Goal: Task Accomplishment & Management: Use online tool/utility

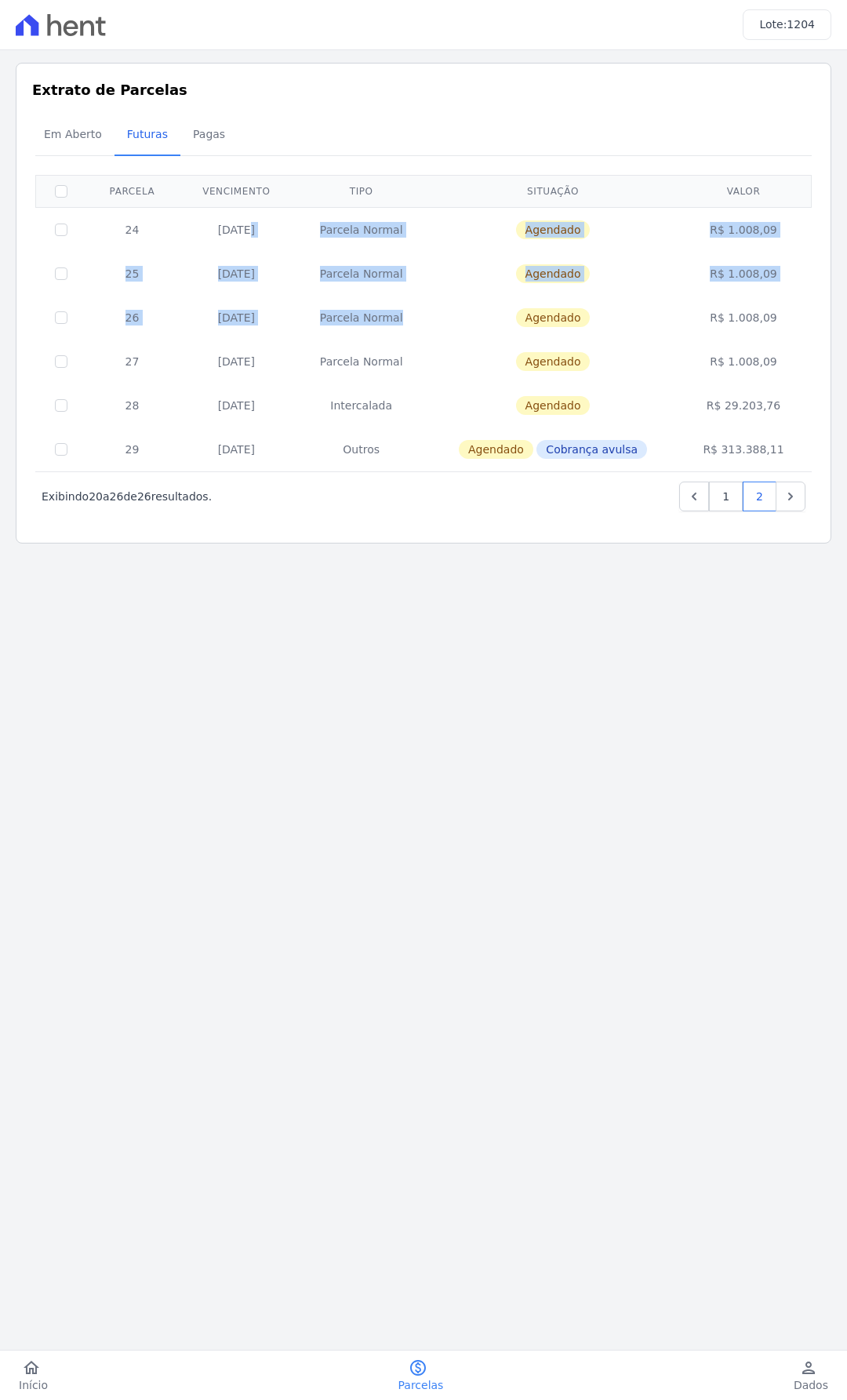
drag, startPoint x: 472, startPoint y: 298, endPoint x: 168, endPoint y: 209, distance: 316.8
click at [168, 209] on tbody "24 [DATE] [GEOGRAPHIC_DATA] [GEOGRAPHIC_DATA] R$ 1.008,09 25 [DATE] [GEOGRAPHIC…" at bounding box center [424, 339] width 775 height 264
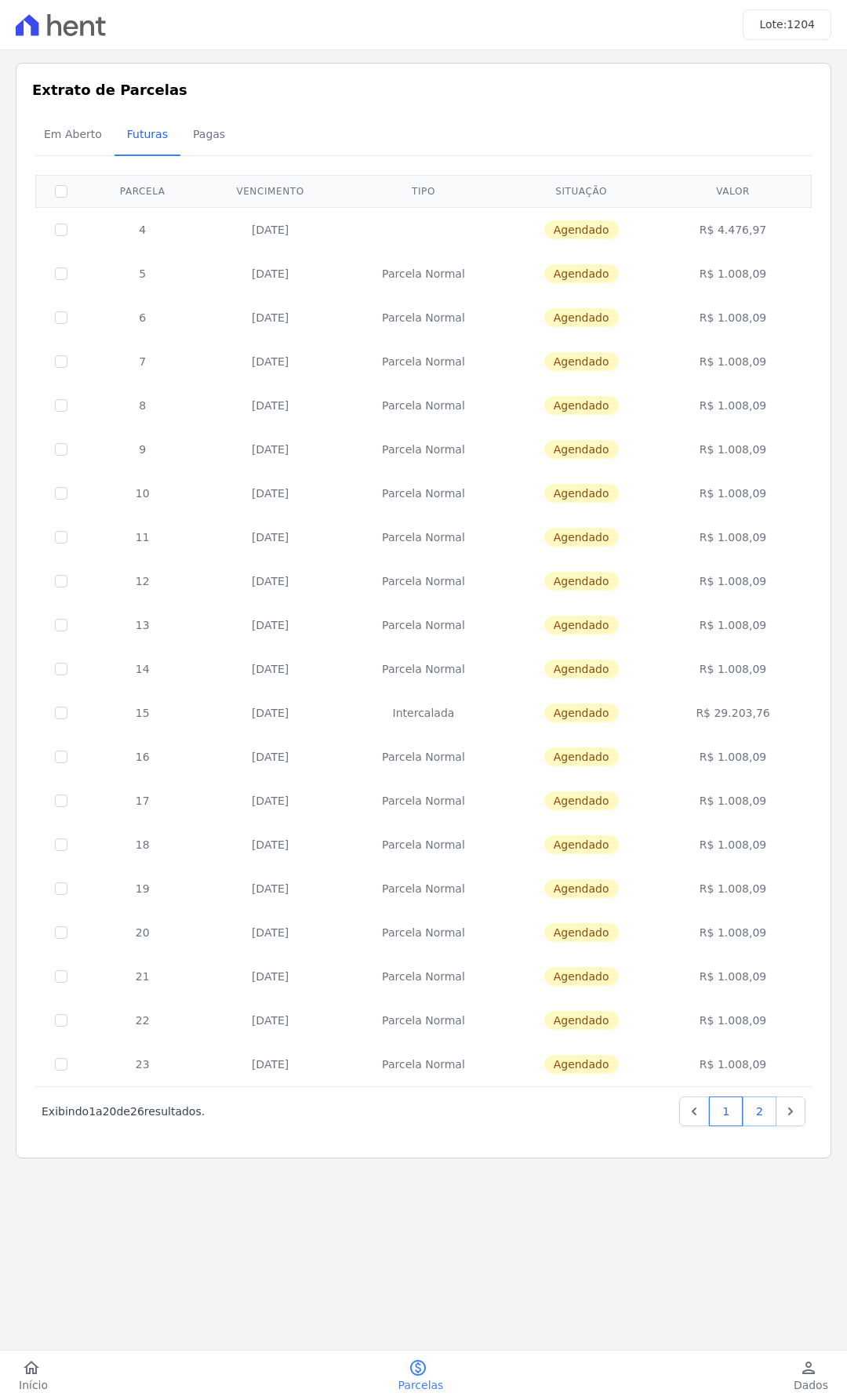
click at [756, 1116] on link "2" at bounding box center [759, 1111] width 34 height 30
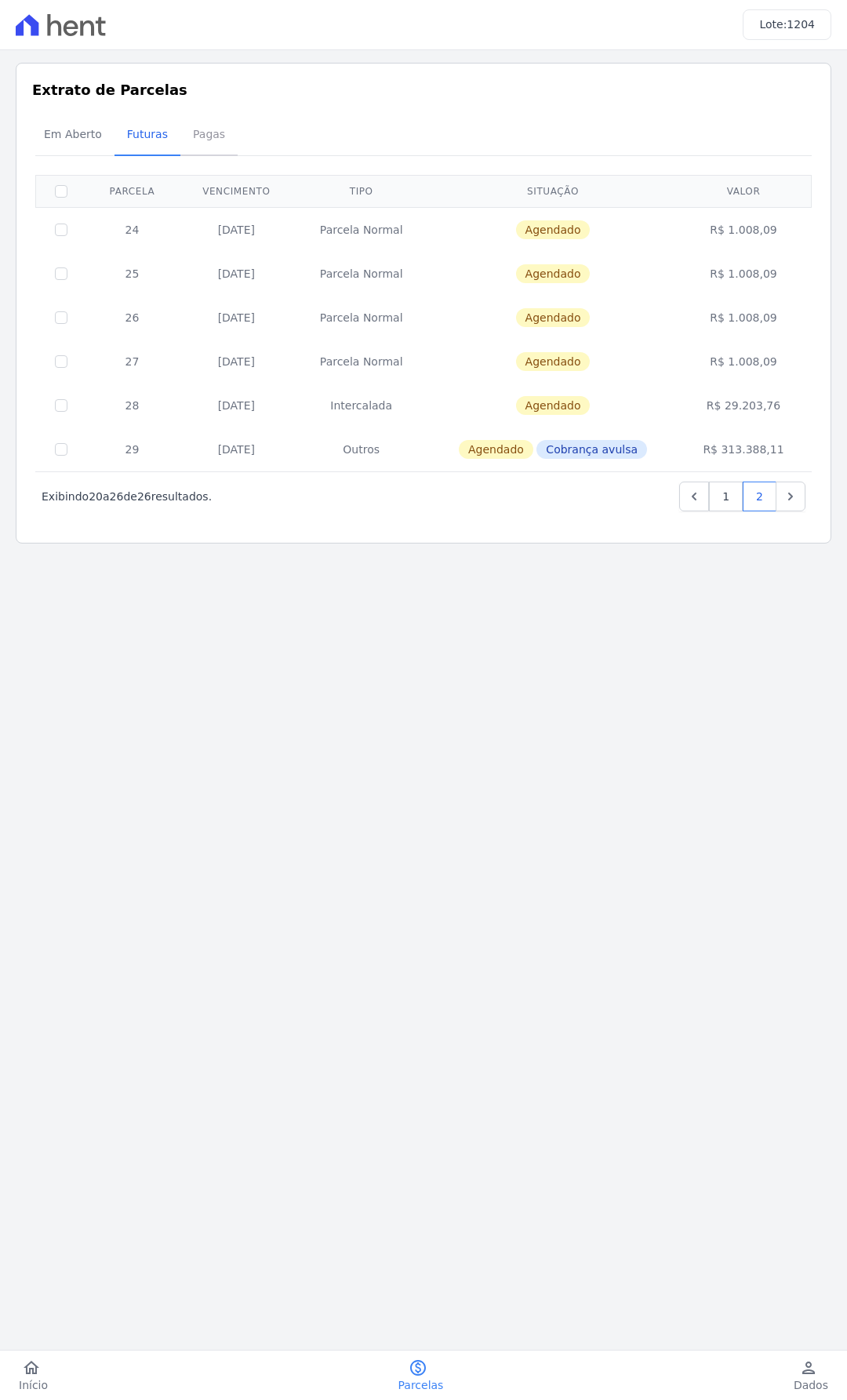
click at [197, 146] on span "Pagas" at bounding box center [209, 134] width 51 height 31
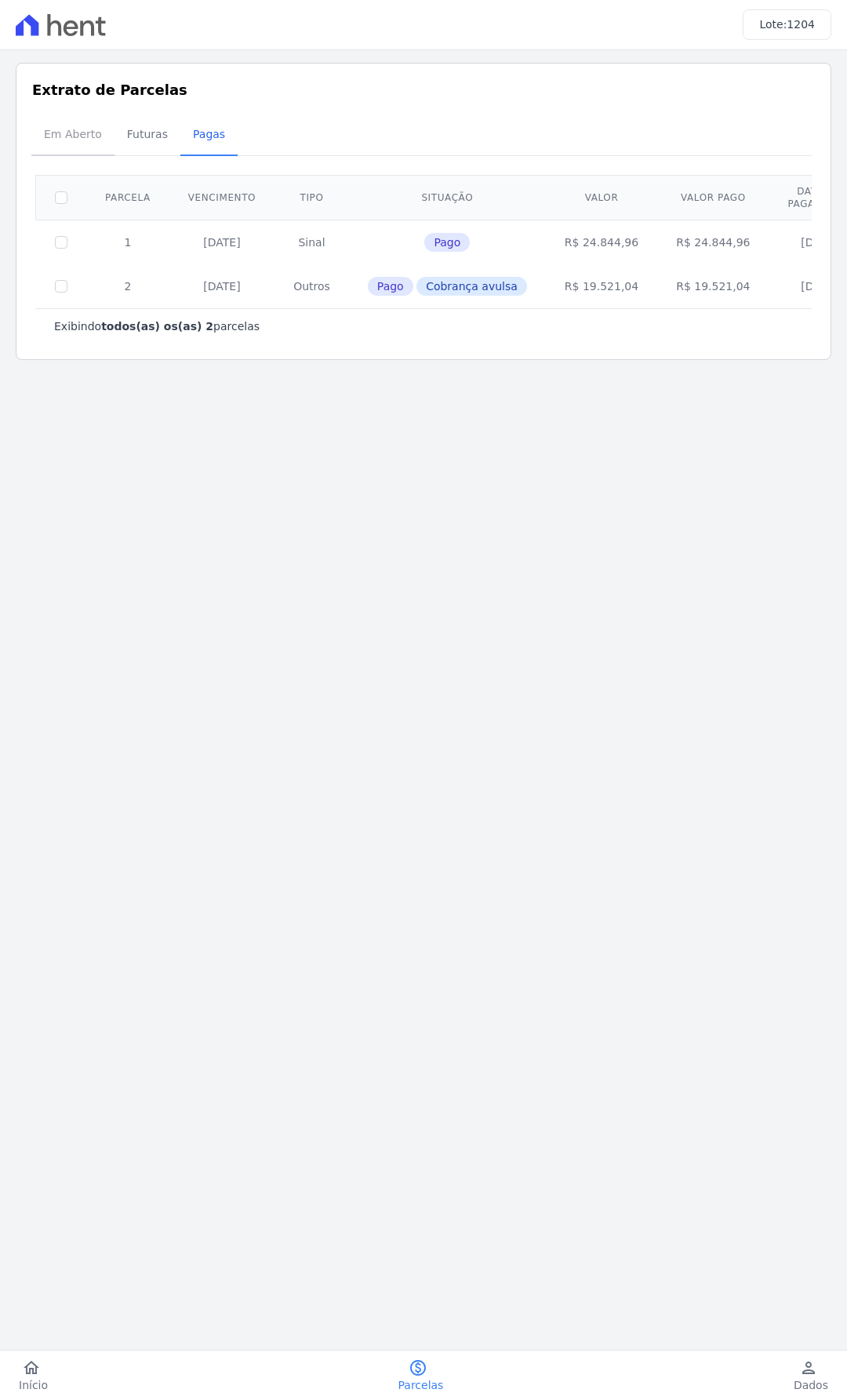
click at [84, 146] on span "Em Aberto" at bounding box center [73, 134] width 77 height 31
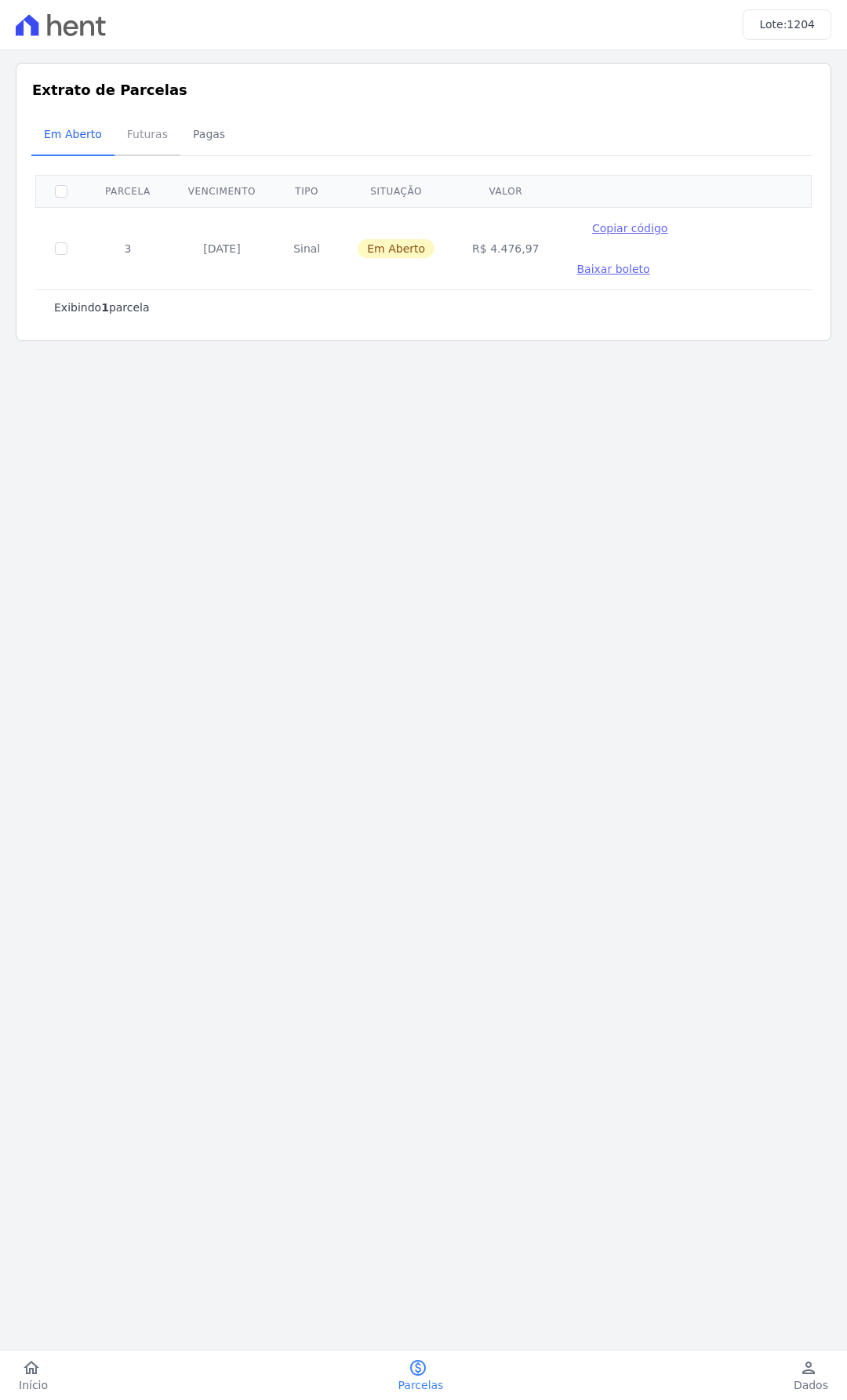
click at [136, 152] on link "Futuras" at bounding box center [147, 135] width 66 height 41
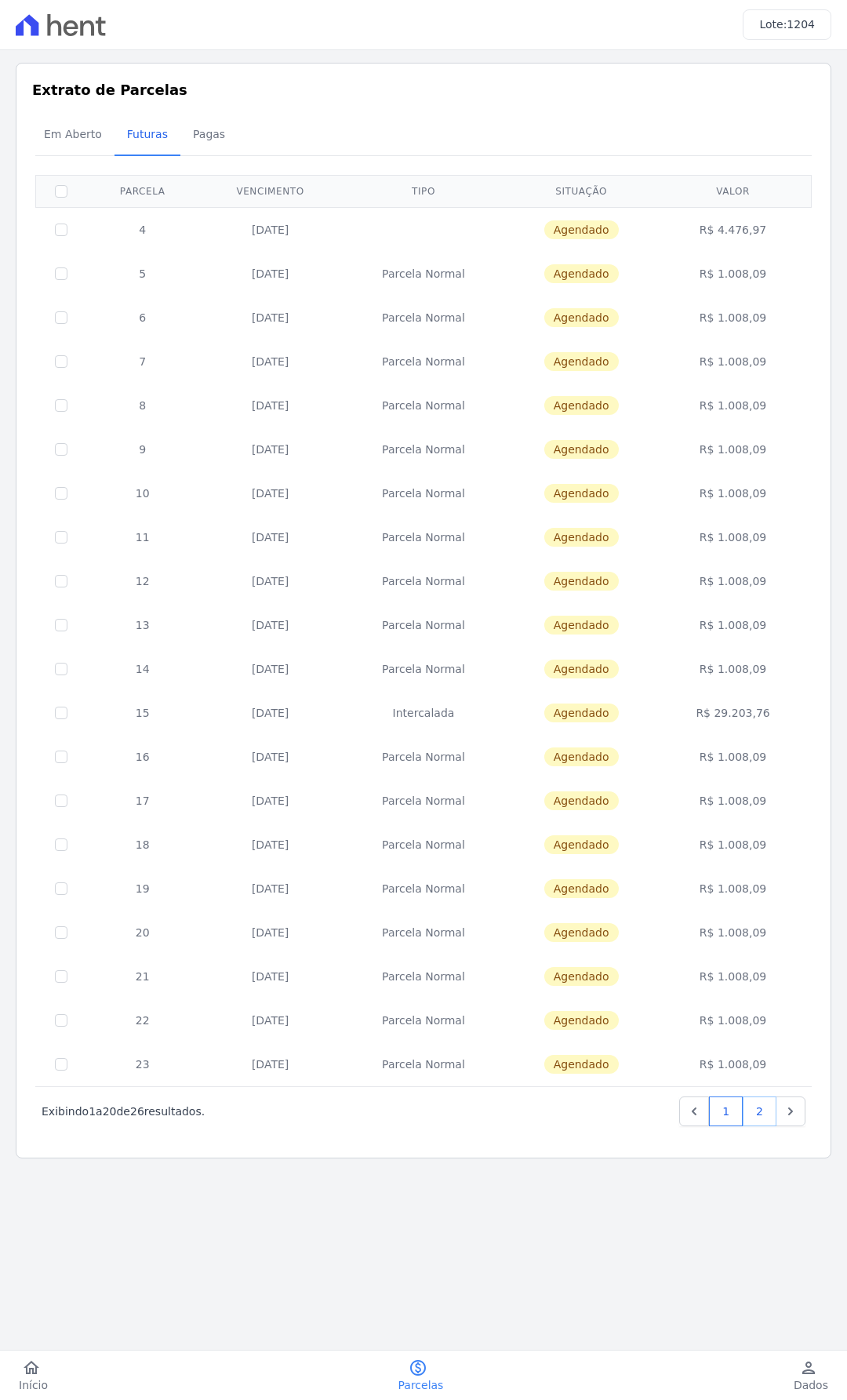
click at [760, 1111] on link "2" at bounding box center [759, 1111] width 34 height 30
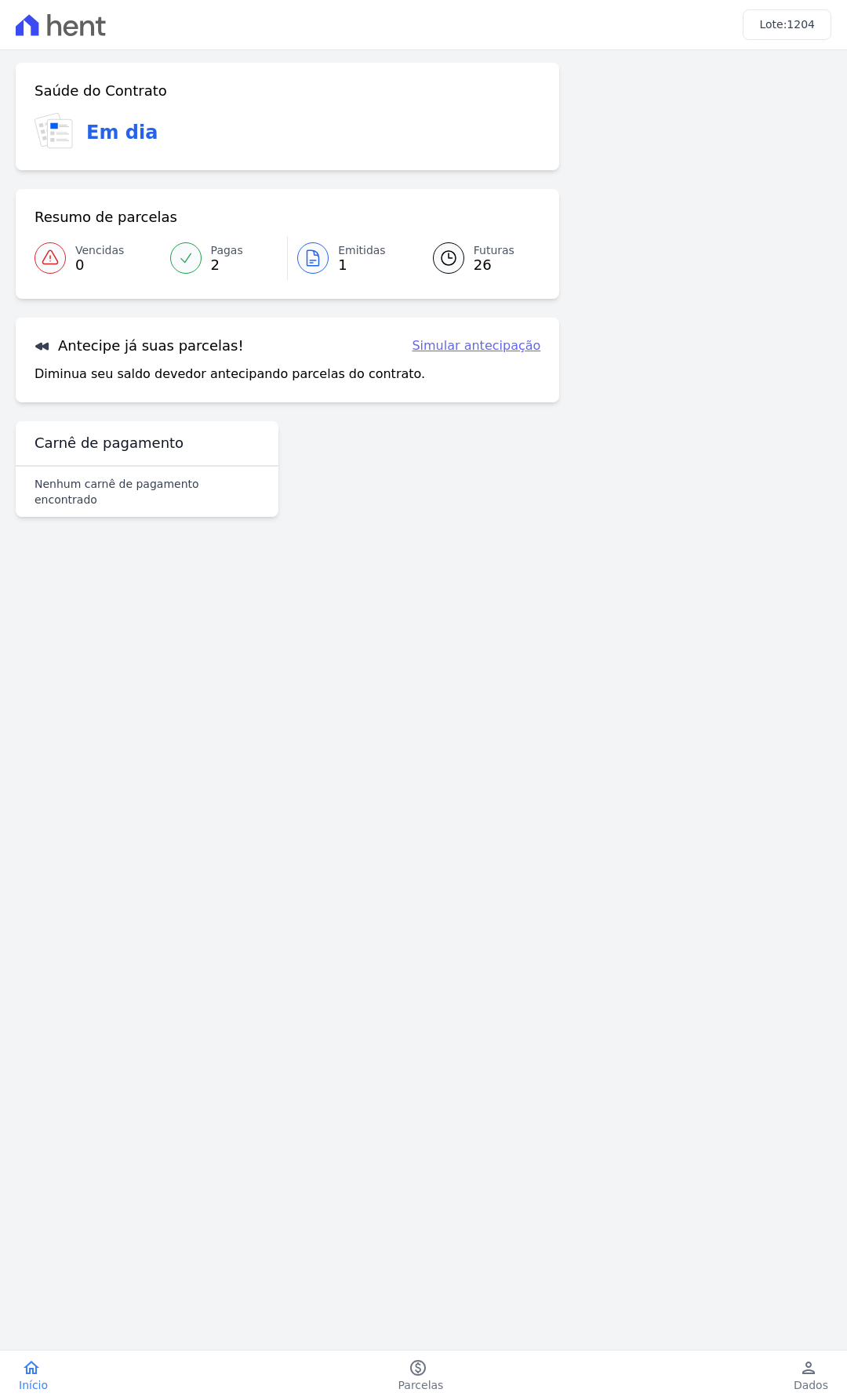
click at [502, 347] on link "Simular antecipação" at bounding box center [476, 346] width 129 height 19
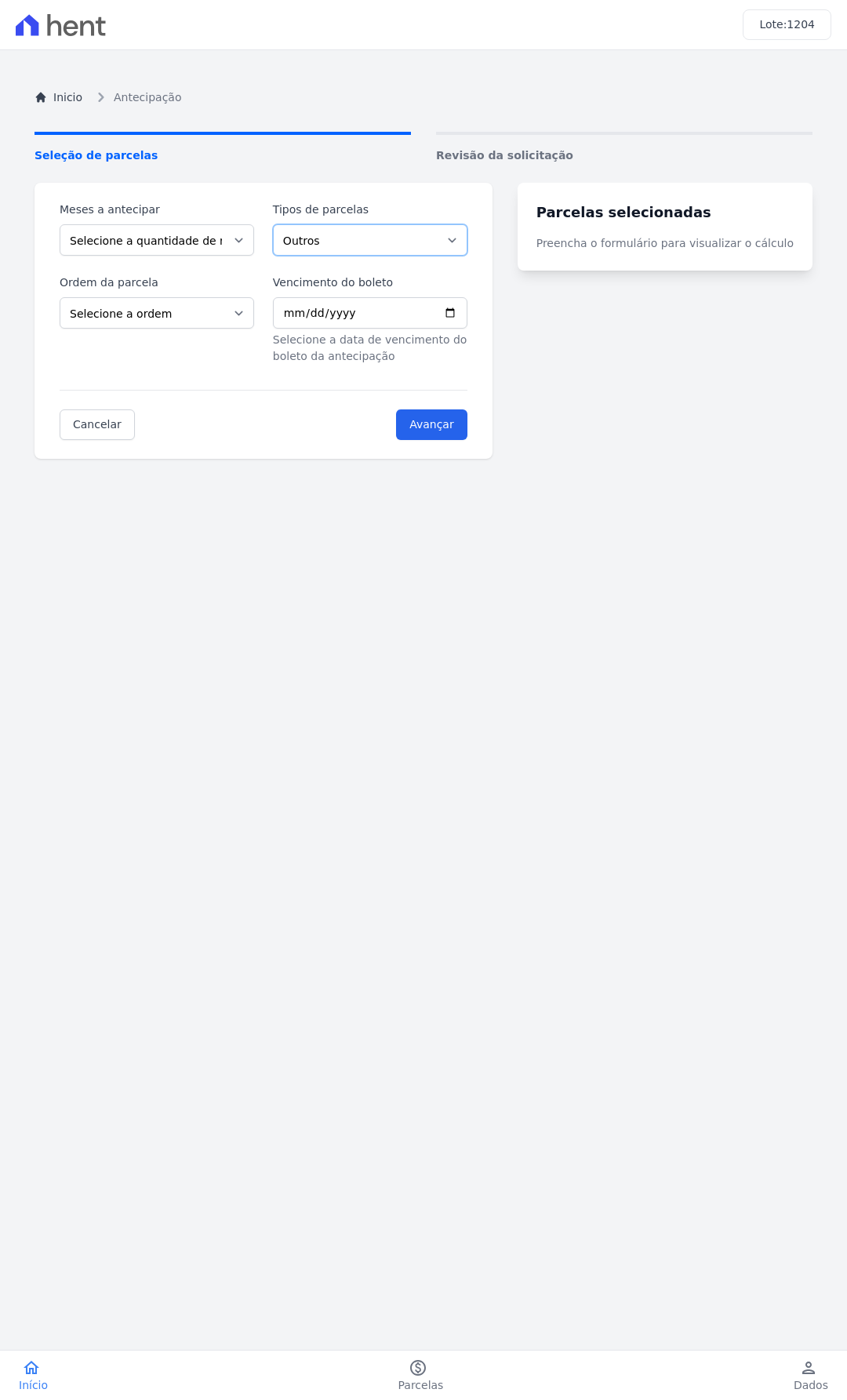
click at [384, 240] on select "Outros Parcela Normal Intercalada" at bounding box center [370, 240] width 195 height 31
click at [212, 223] on div "Meses a antecipar Selecione a quantidade de meses a antecipar 1 2 3 4 5 6 7 8 9…" at bounding box center [157, 229] width 195 height 54
click at [216, 251] on select "Selecione a quantidade de meses a antecipar 1 2 3 4 5 6 7 8 9 10 11 12 13 14 15…" at bounding box center [157, 240] width 195 height 31
select select "23"
click at [59, 224] on select "Selecione a quantidade de meses a antecipar 1 2 3 4 5 6 7 8 9 10 11 12 13 14 15…" at bounding box center [157, 240] width 195 height 31
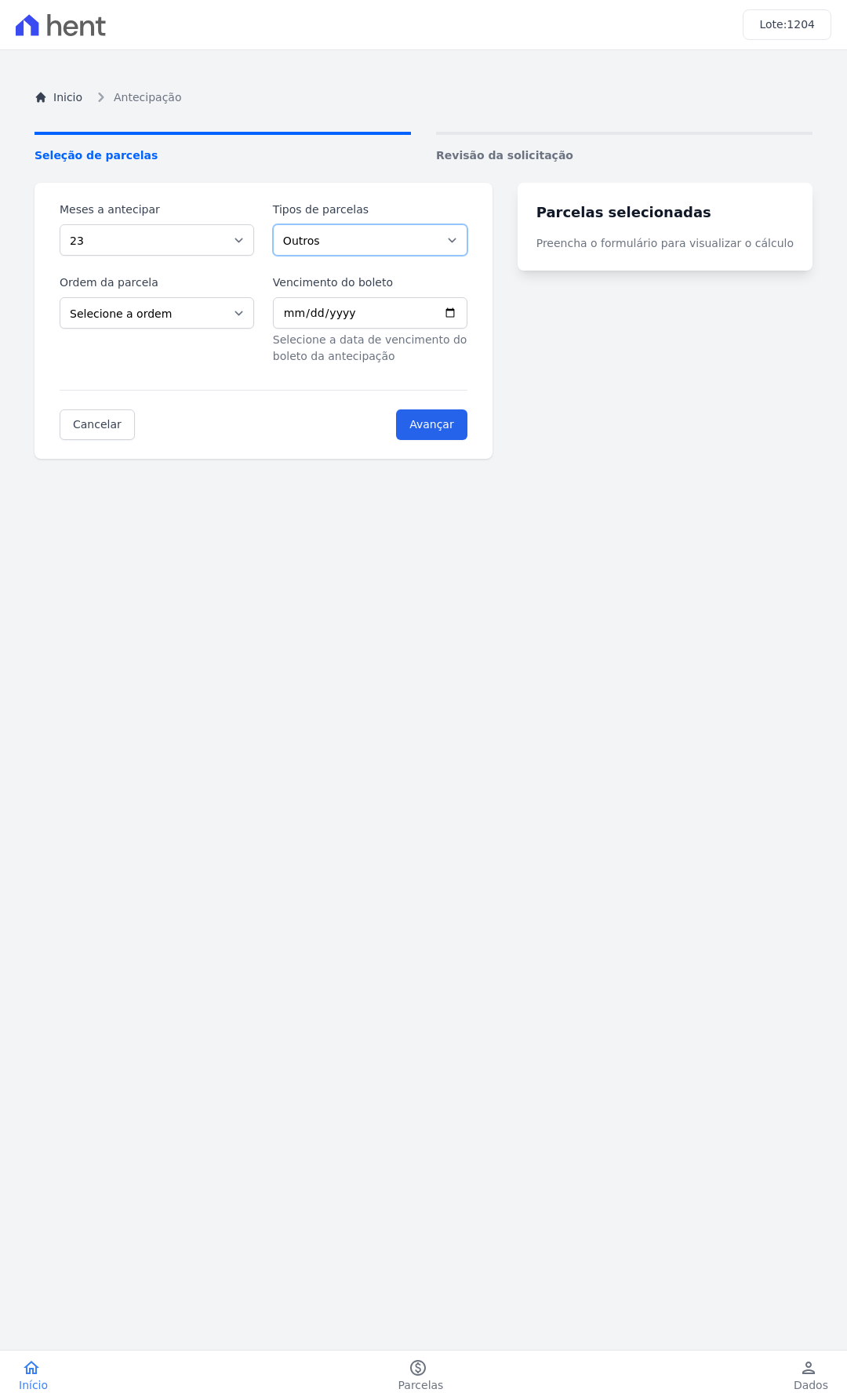
click at [344, 229] on select "Outros Parcela Normal Intercalada" at bounding box center [370, 240] width 195 height 31
select select "interleaved"
click at [283, 224] on select "Outros Parcela Normal Intercalada" at bounding box center [370, 240] width 195 height 31
click at [226, 317] on select "Selecione a ordem Últimas parcelas Primeiras parcelas" at bounding box center [157, 312] width 195 height 31
select select "ending"
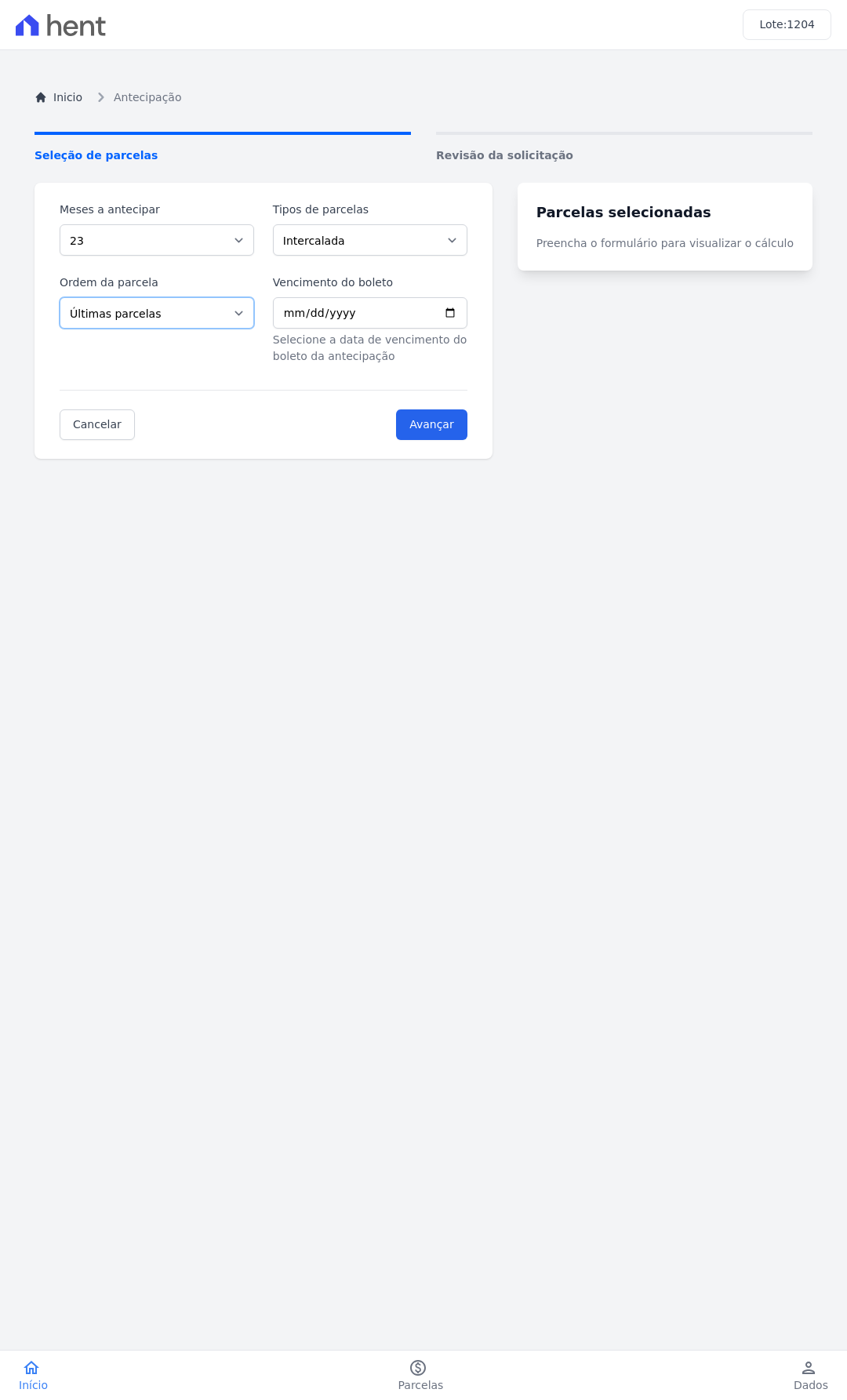
click at [59, 297] on select "Selecione a ordem Últimas parcelas Primeiras parcelas" at bounding box center [157, 312] width 195 height 31
click at [467, 320] on input "Vencimento do boleto" at bounding box center [370, 312] width 195 height 31
click at [467, 314] on input "Vencimento do boleto" at bounding box center [370, 312] width 195 height 31
type input "[DATE]"
